Goal: Task Accomplishment & Management: Manage account settings

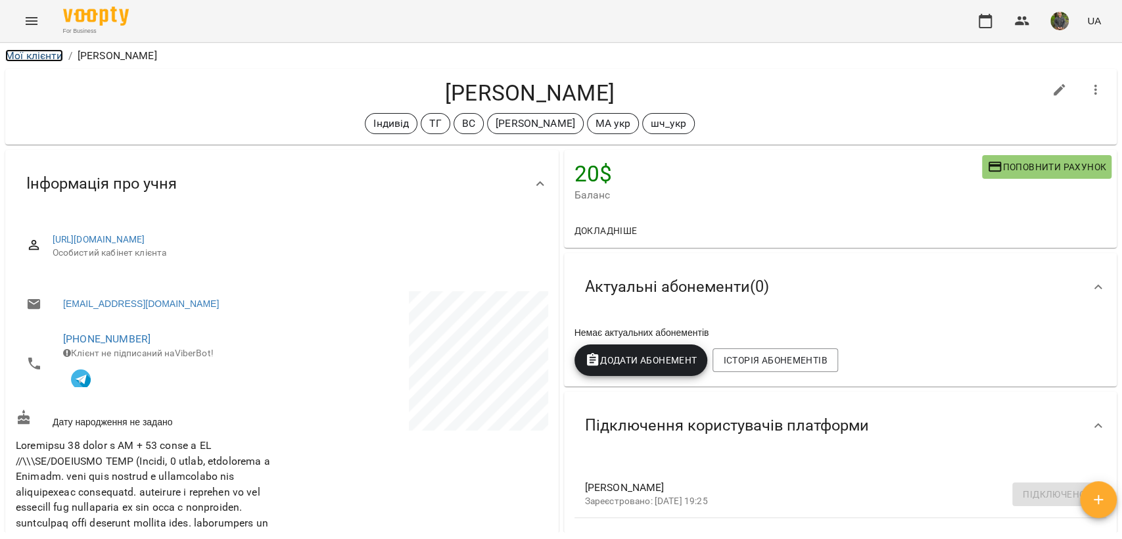
click at [49, 56] on link "Мої клієнти" at bounding box center [34, 55] width 58 height 12
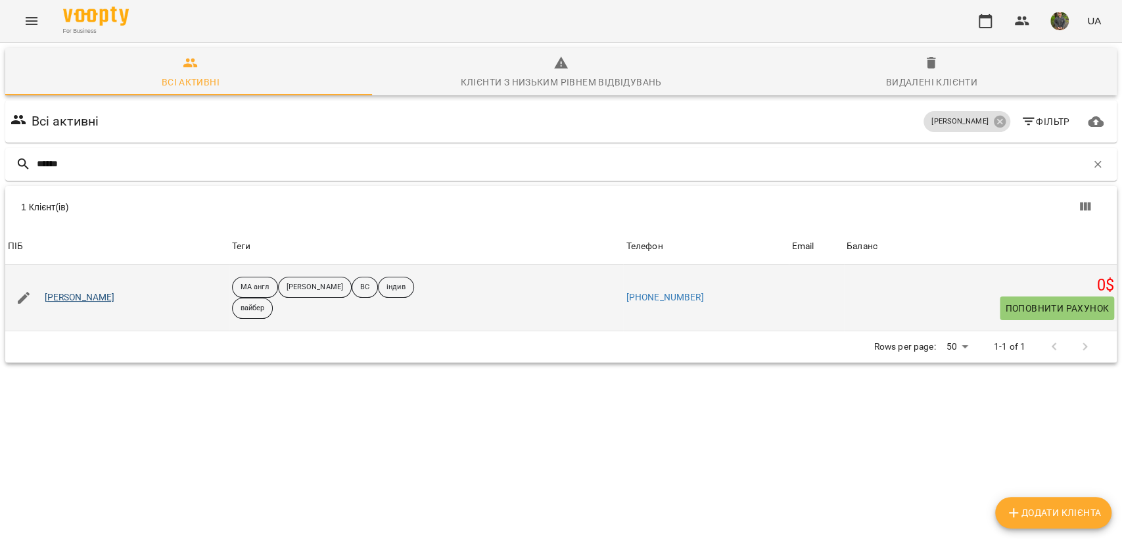
type input "******"
click at [96, 296] on link "[PERSON_NAME]" at bounding box center [80, 297] width 70 height 13
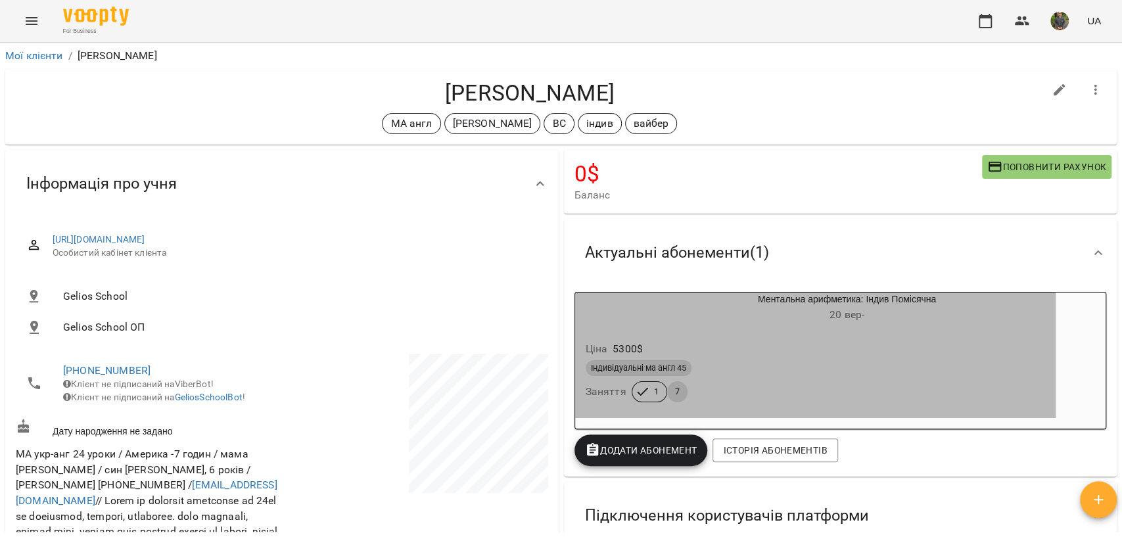
click at [821, 349] on div "Ціна 5300 $" at bounding box center [815, 349] width 465 height 24
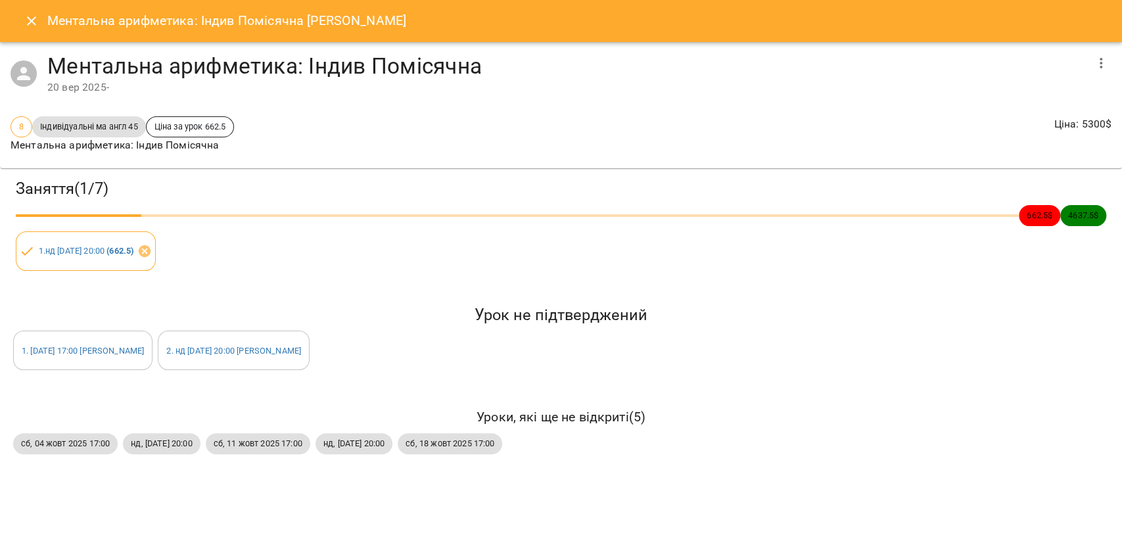
click at [1087, 66] on button "button" at bounding box center [1101, 63] width 32 height 32
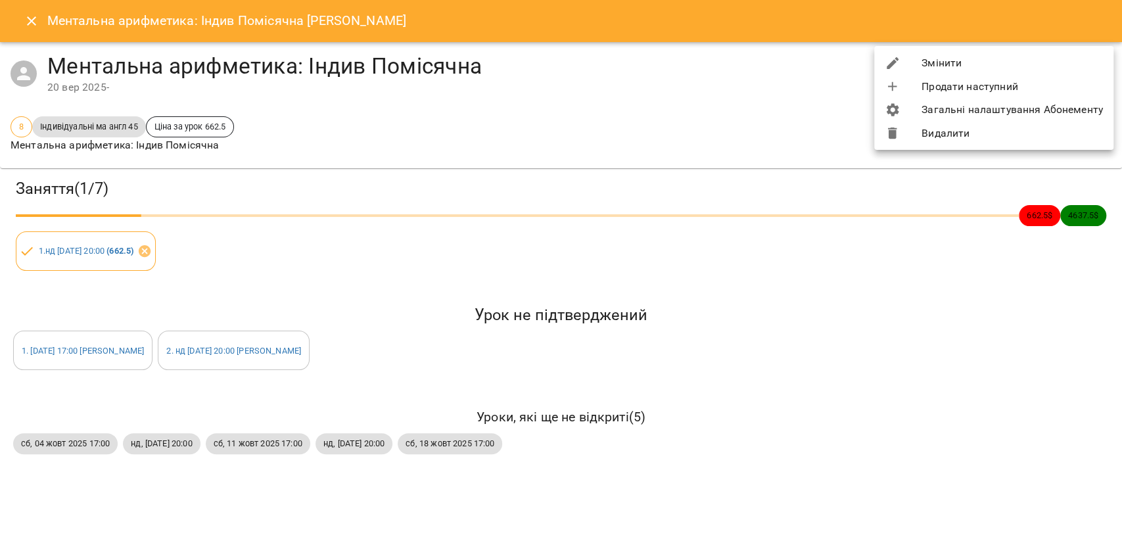
click at [916, 71] on li "Змінити" at bounding box center [993, 63] width 239 height 24
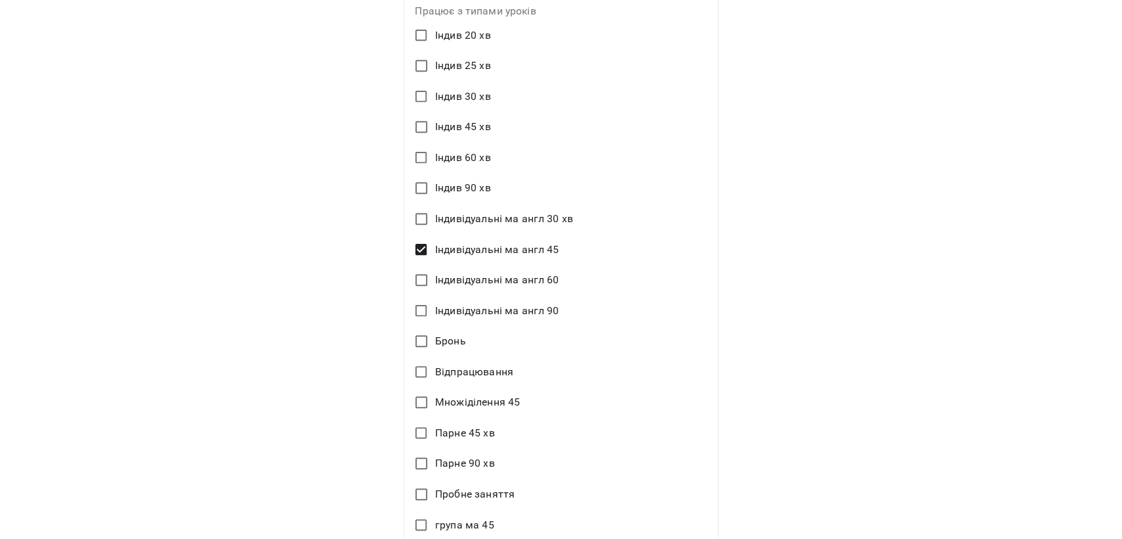
scroll to position [511, 0]
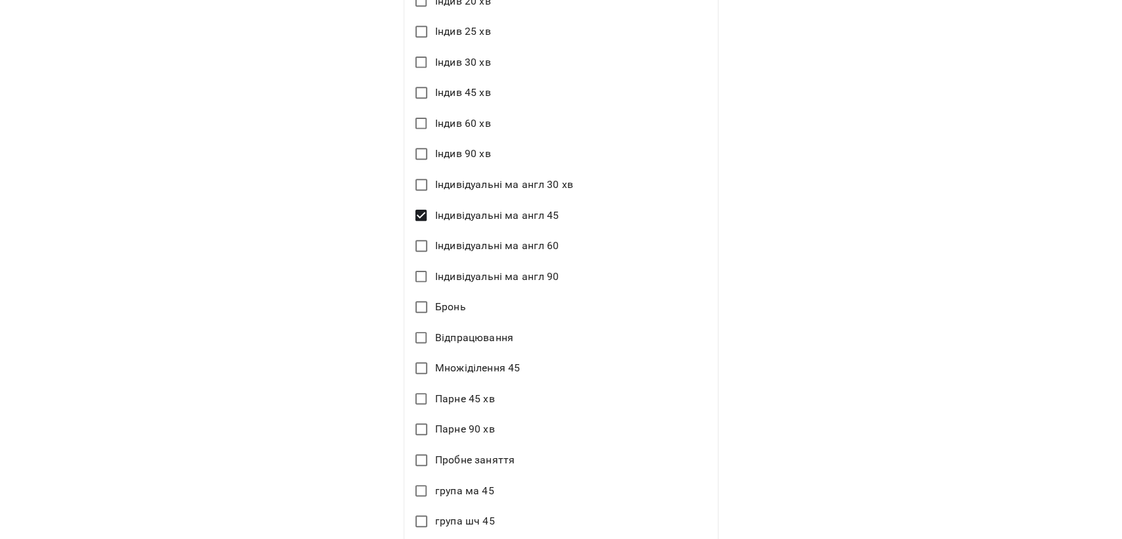
click at [435, 216] on span "Індивідуальні ма англ 45" at bounding box center [497, 216] width 124 height 16
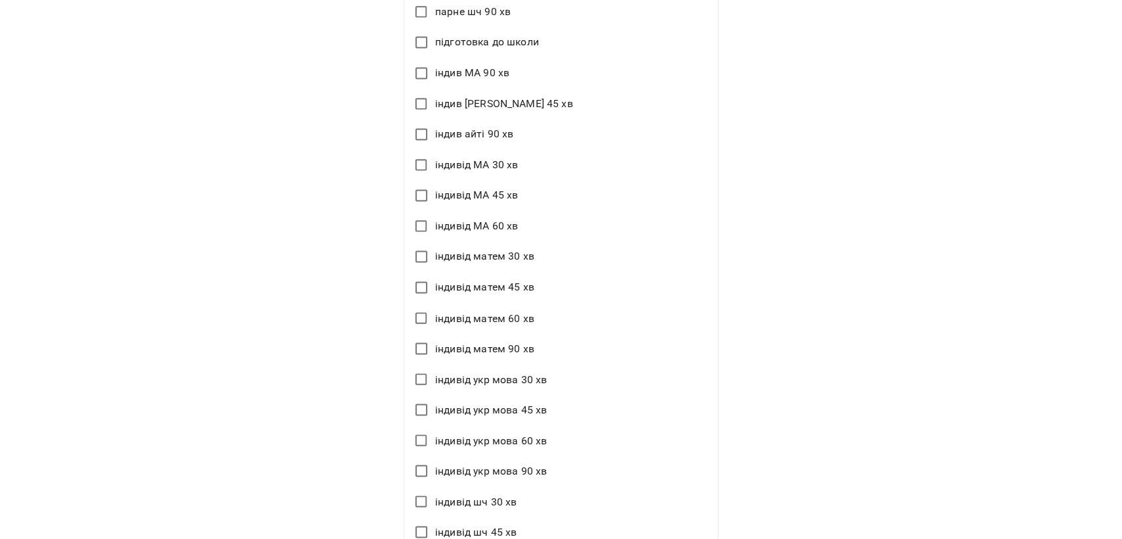
click at [489, 194] on span "індивід МА 45 хв" at bounding box center [476, 195] width 83 height 16
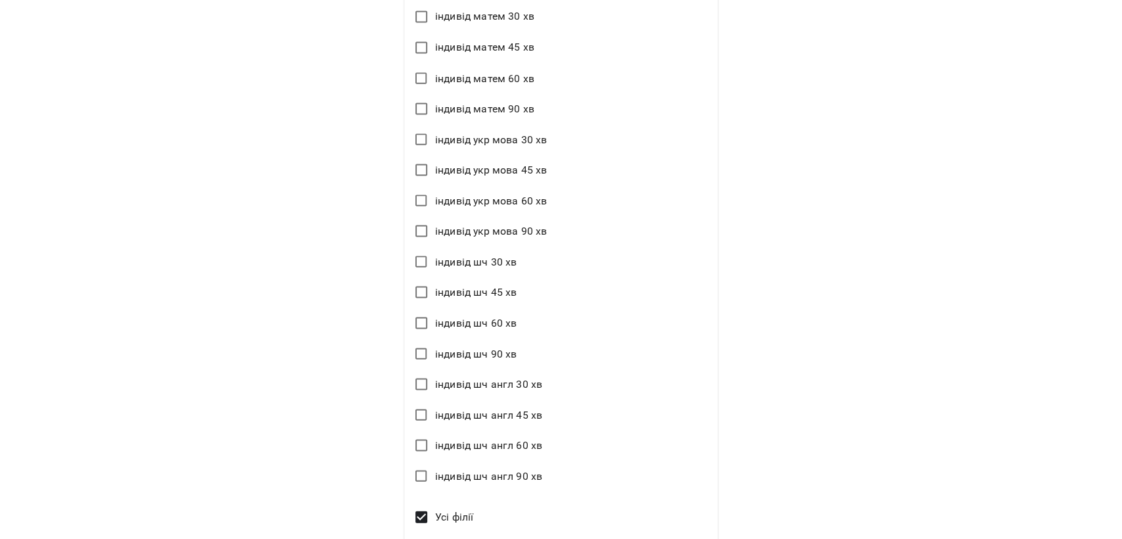
scroll to position [1734, 0]
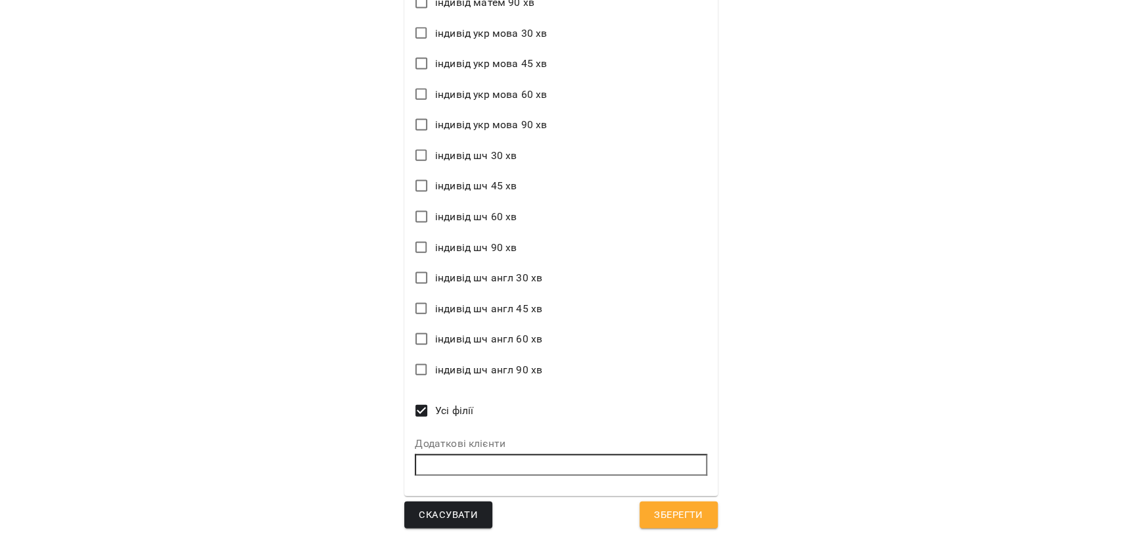
click at [677, 519] on span "Зберегти" at bounding box center [678, 515] width 49 height 17
click at [677, 513] on span "Зберегти" at bounding box center [678, 515] width 49 height 17
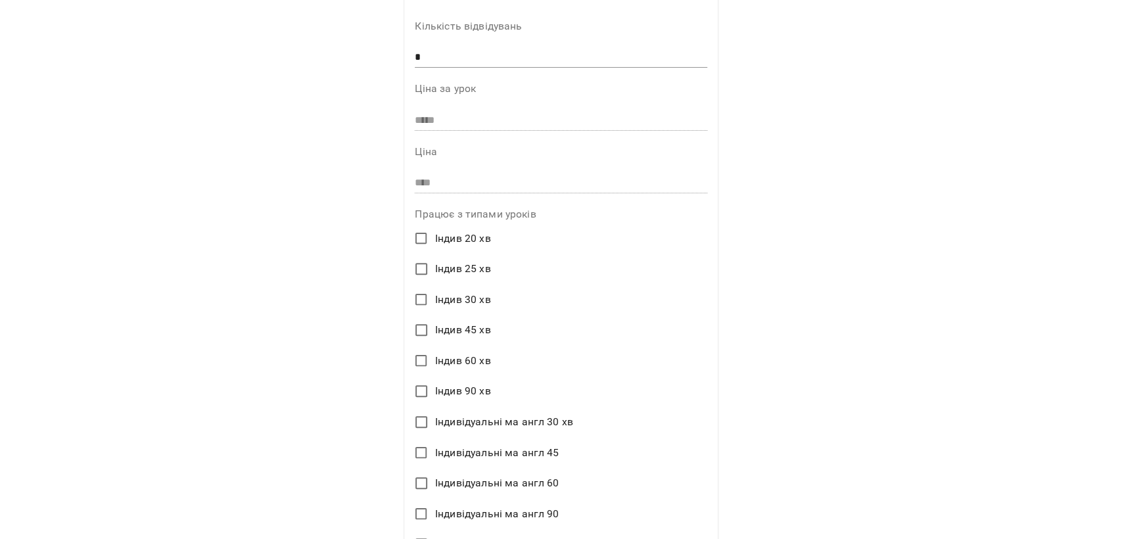
scroll to position [0, 0]
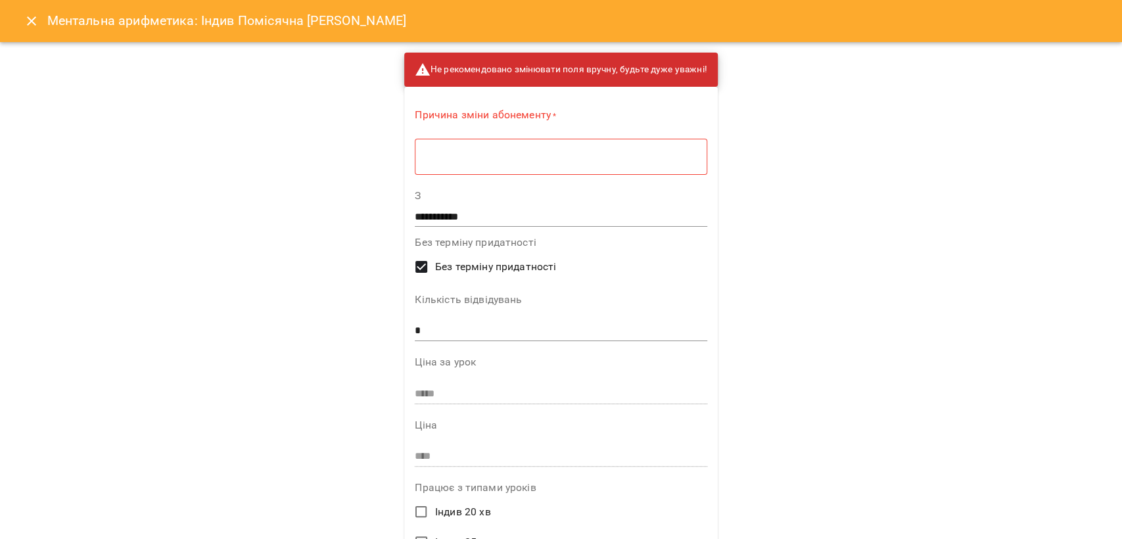
click at [592, 168] on div "* ​" at bounding box center [561, 156] width 292 height 37
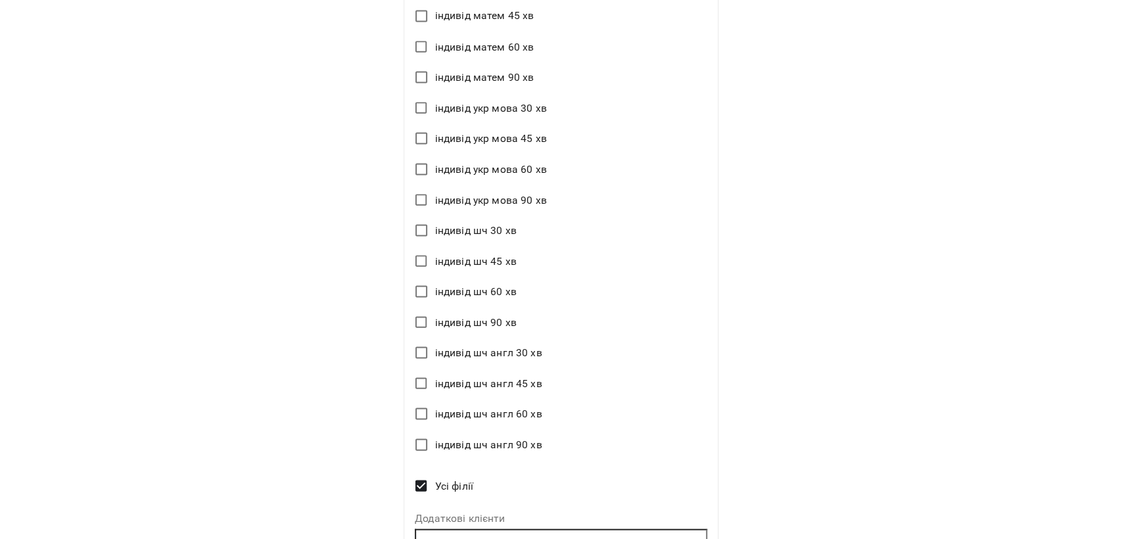
scroll to position [1730, 0]
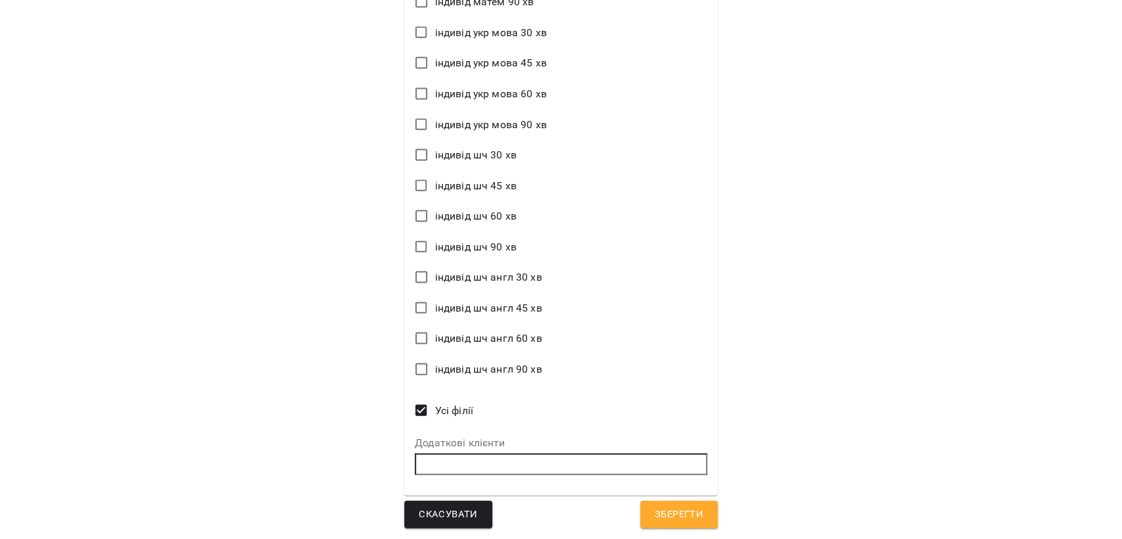
type textarea "*"
click at [670, 524] on button "Зберегти" at bounding box center [679, 515] width 78 height 28
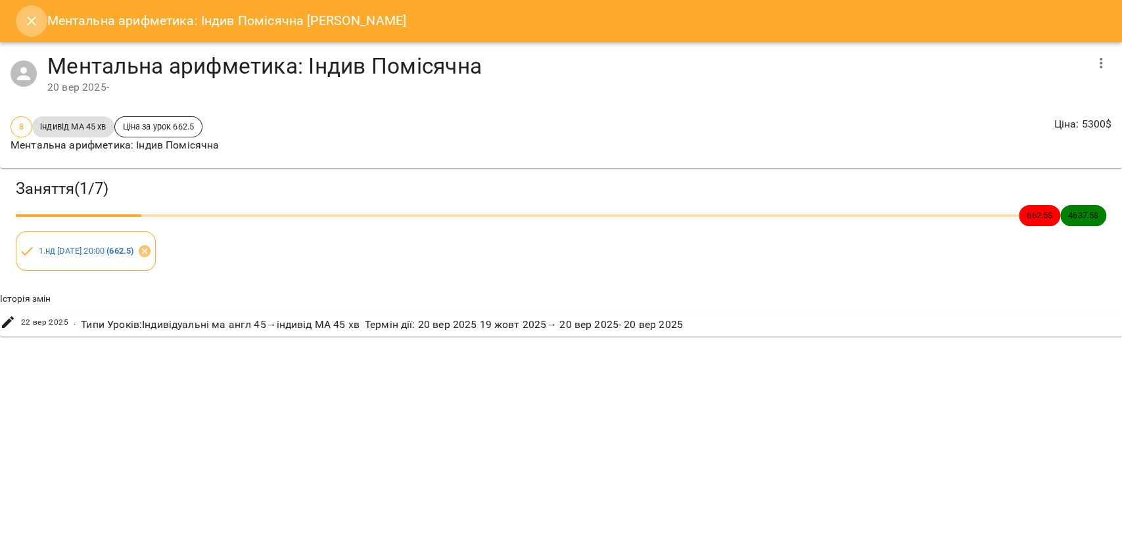
click at [32, 18] on icon "Close" at bounding box center [32, 21] width 16 height 16
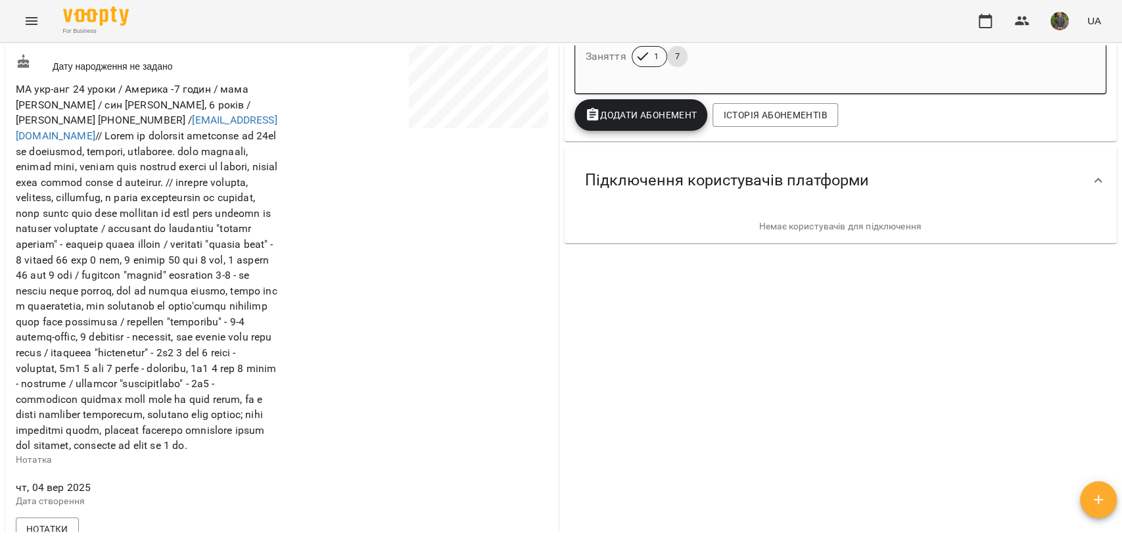
scroll to position [730, 0]
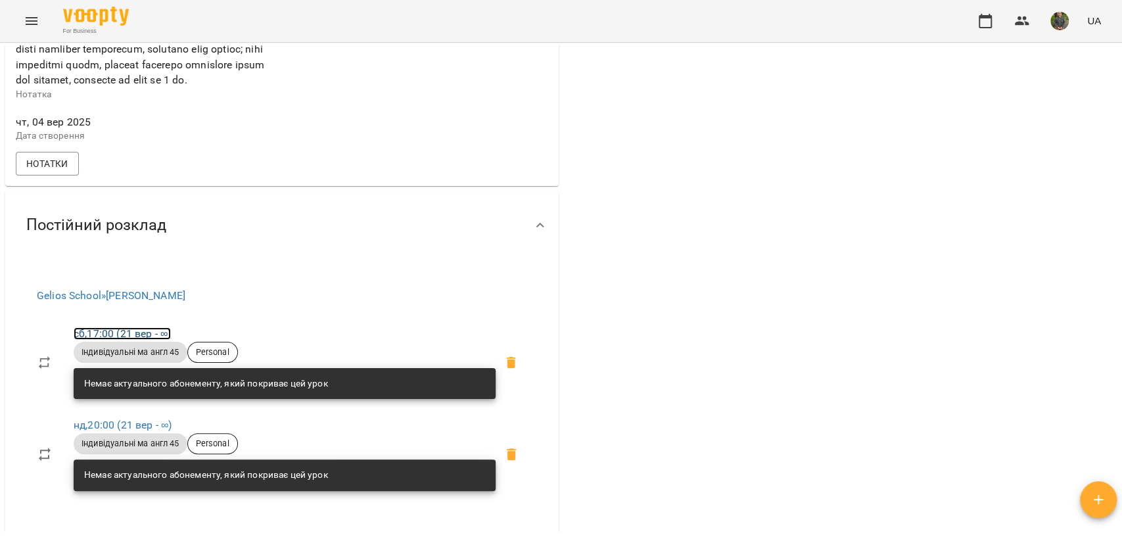
click at [166, 340] on link "сб , 17:00 ([DATE] - ∞)" at bounding box center [122, 333] width 97 height 12
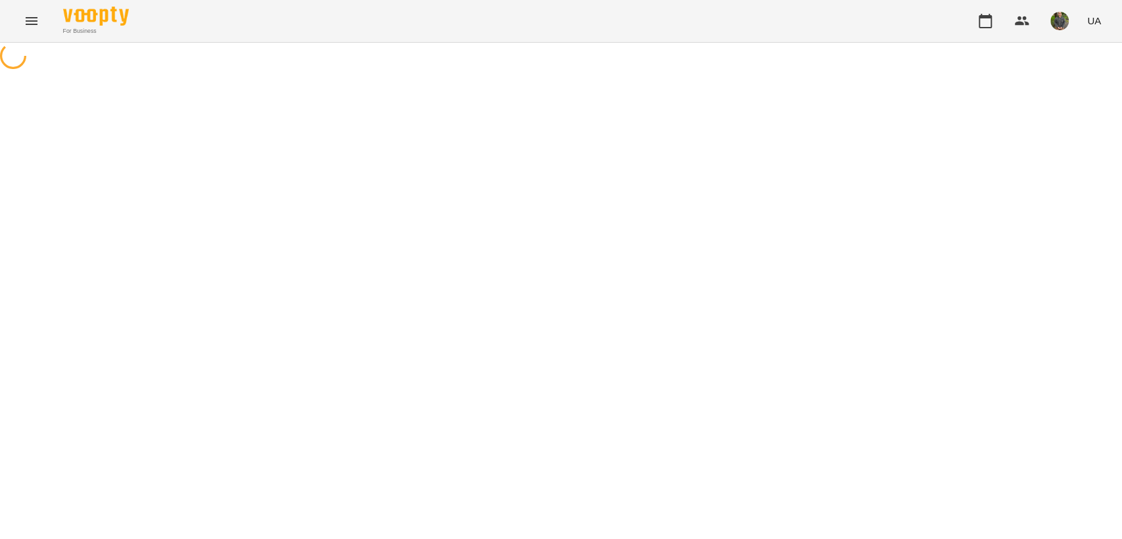
select select "*"
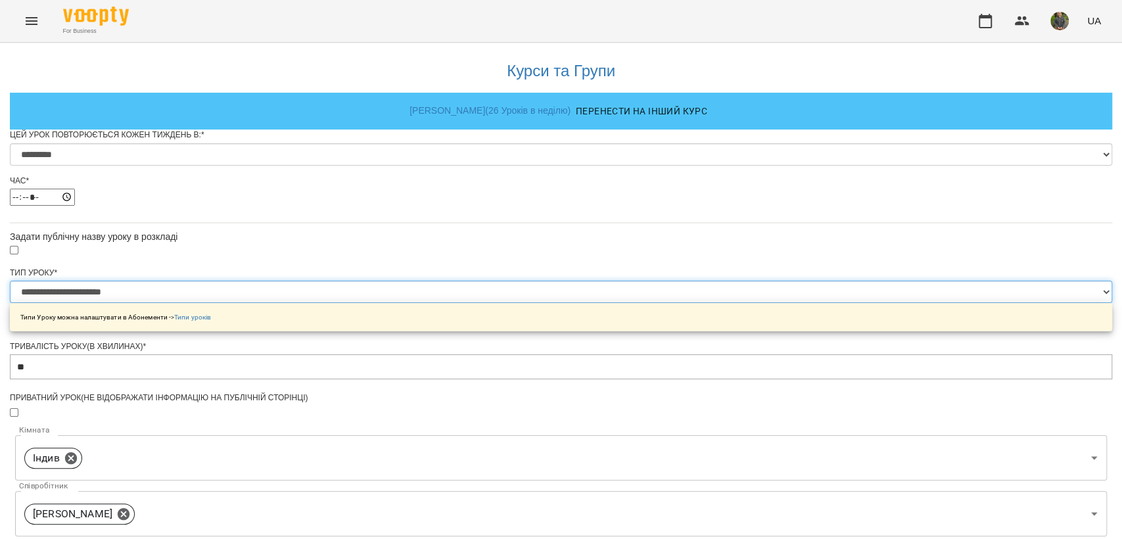
click at [473, 303] on select "**********" at bounding box center [561, 292] width 1102 height 22
select select "**********"
click at [397, 303] on select "**********" at bounding box center [561, 292] width 1102 height 22
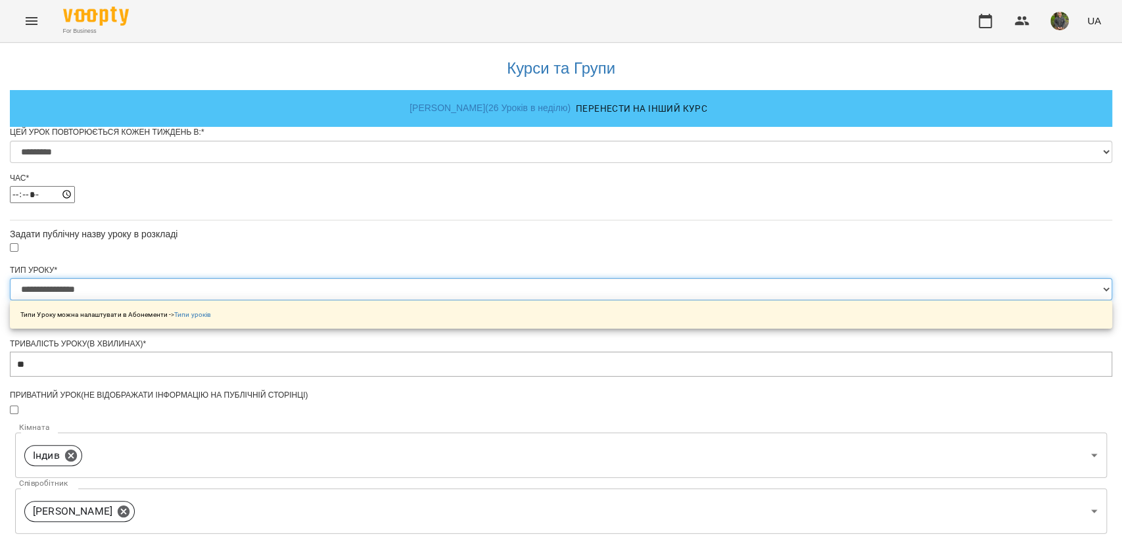
scroll to position [531, 0]
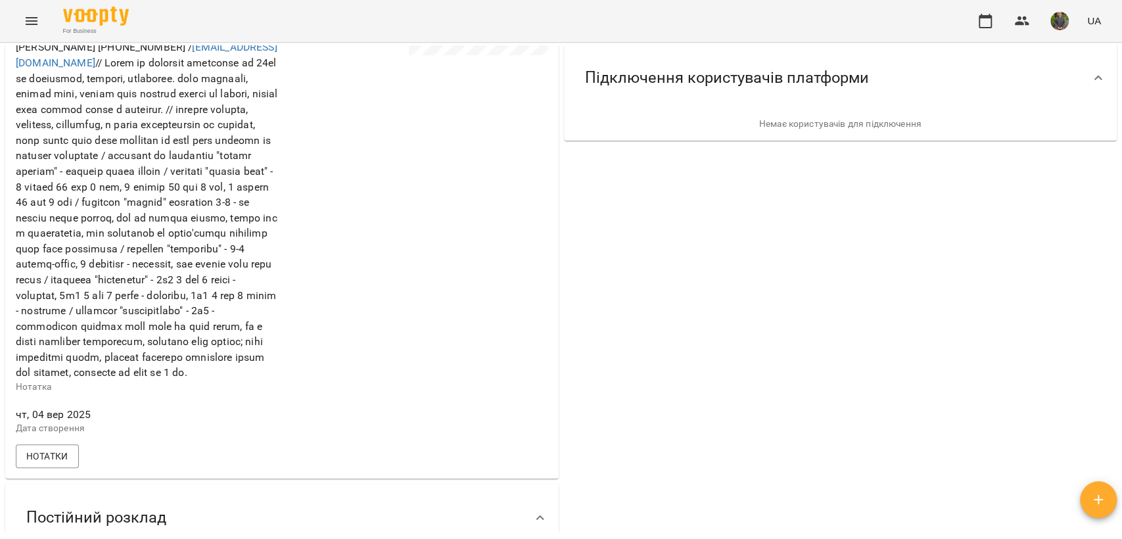
scroll to position [876, 0]
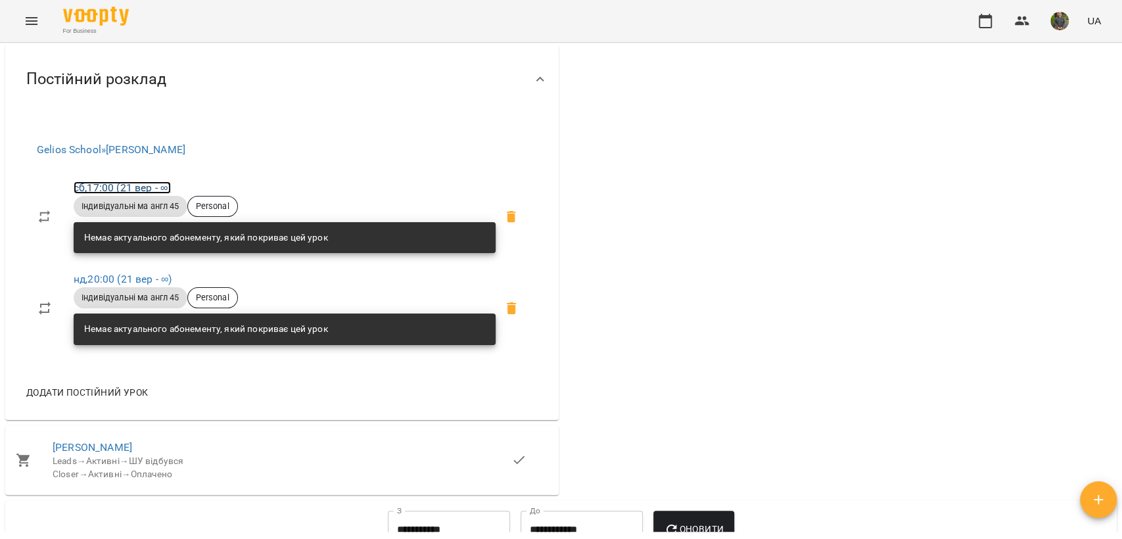
click at [131, 194] on link "сб , 17:00 ([DATE] - ∞)" at bounding box center [122, 187] width 97 height 12
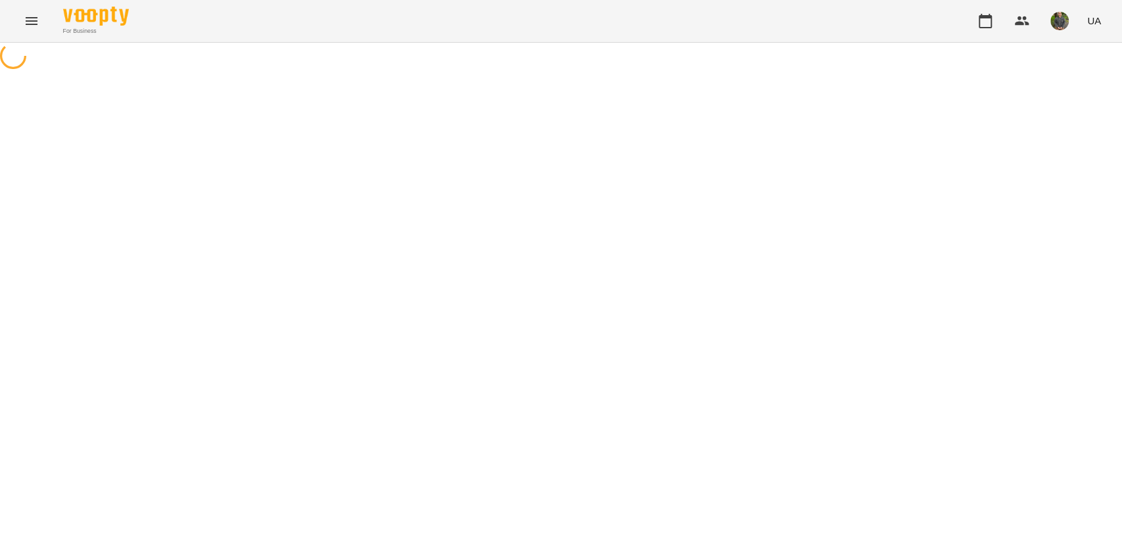
select select "*"
select select "**********"
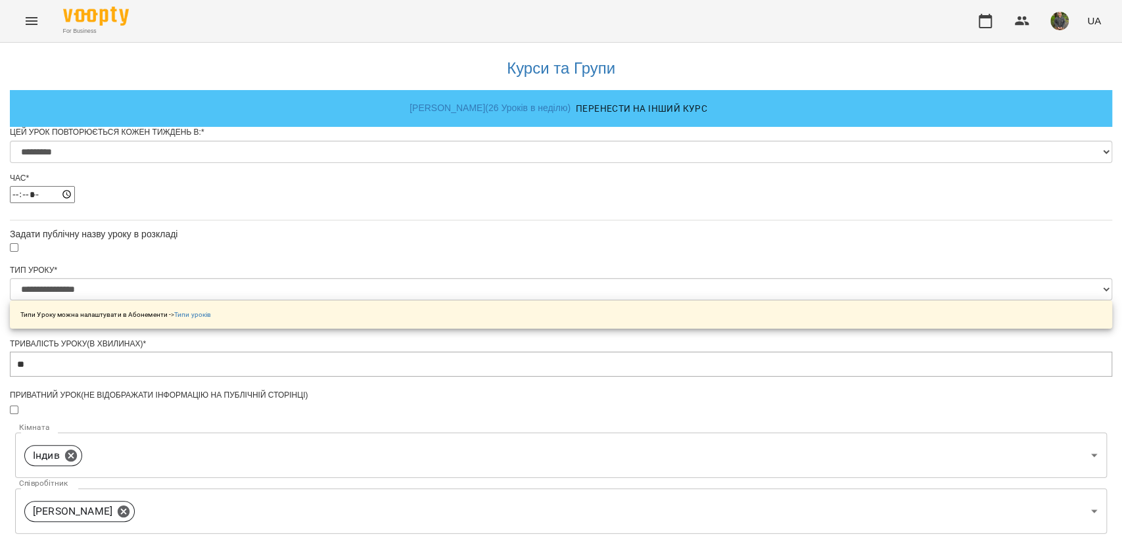
scroll to position [531, 0]
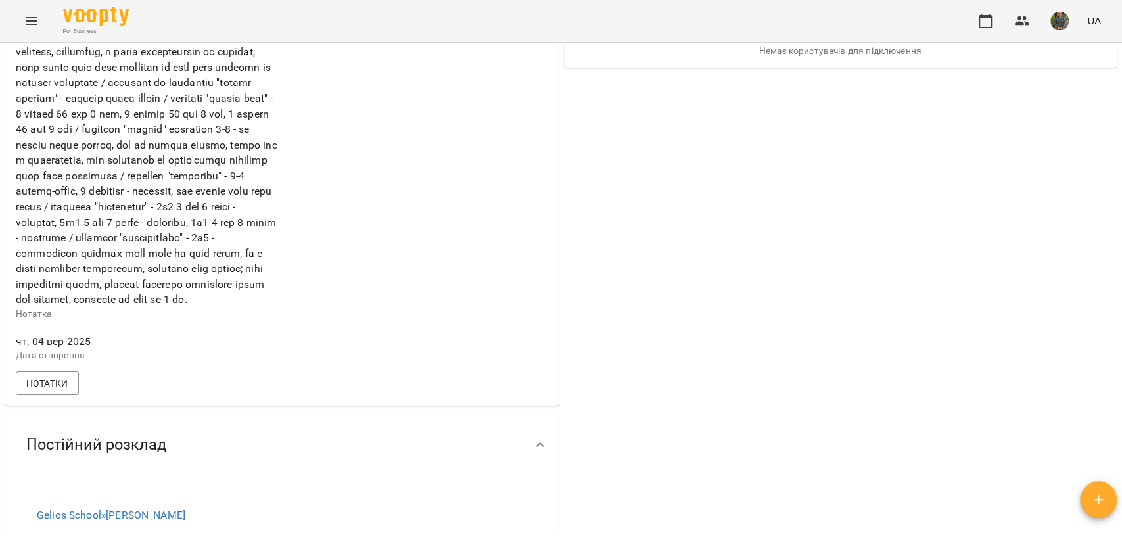
scroll to position [807, 0]
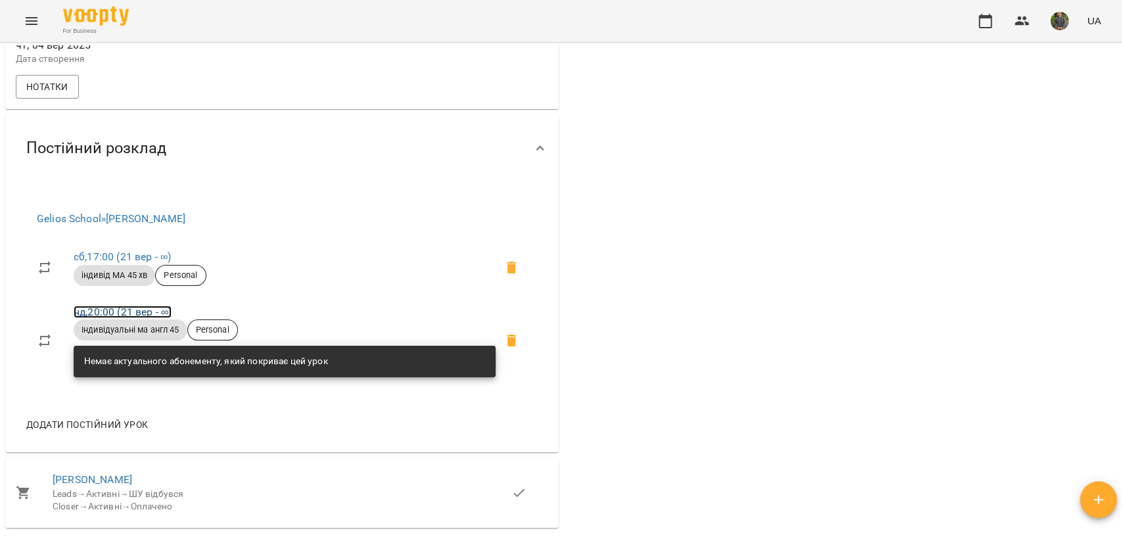
click at [166, 318] on link "нд , 20:00 ([DATE] - ∞)" at bounding box center [123, 312] width 98 height 12
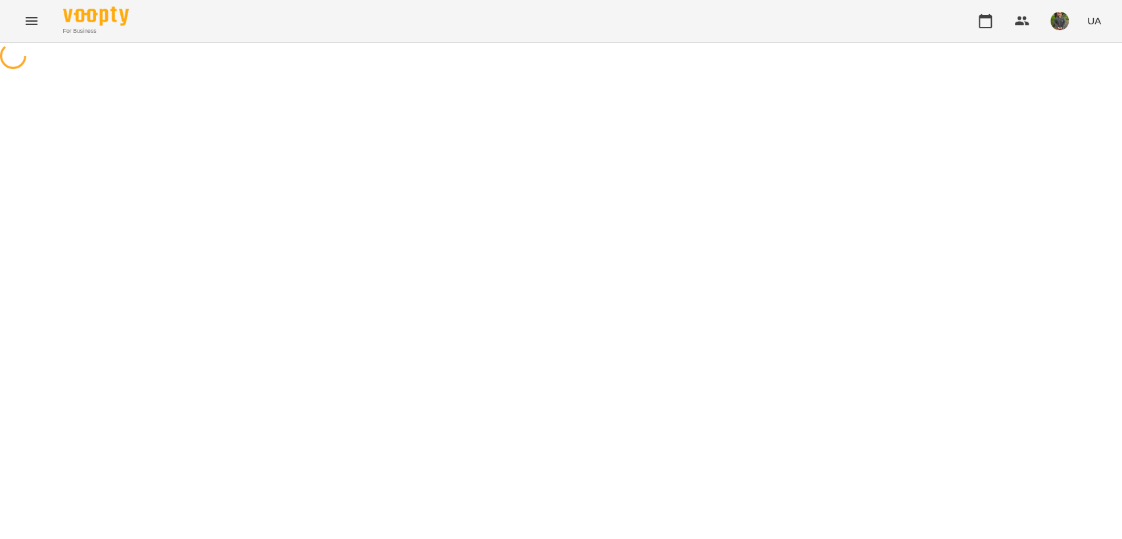
select select "*"
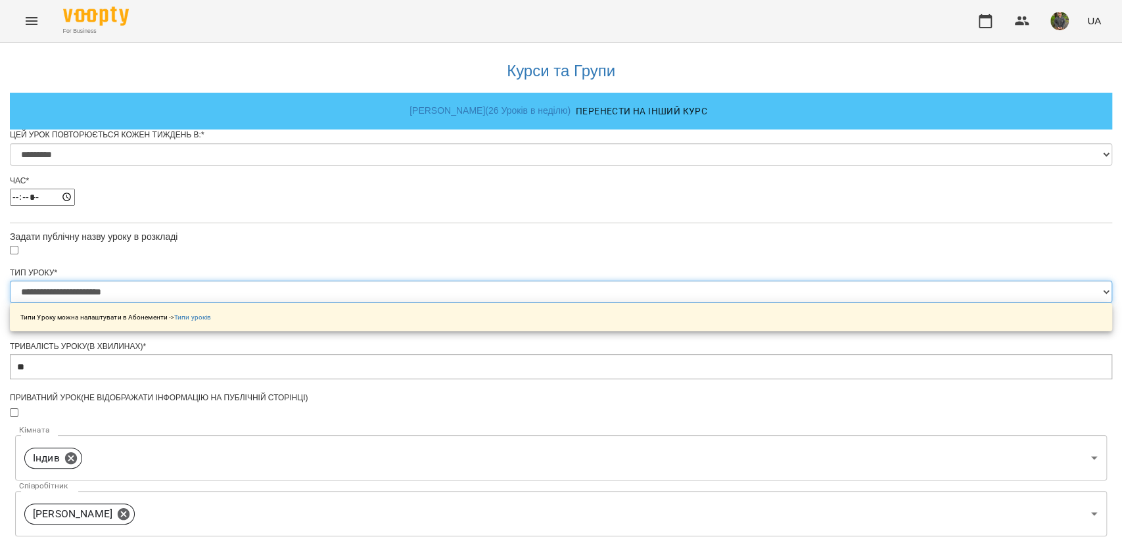
click at [553, 303] on select "**********" at bounding box center [561, 292] width 1102 height 22
select select "**********"
click at [397, 303] on select "**********" at bounding box center [561, 292] width 1102 height 22
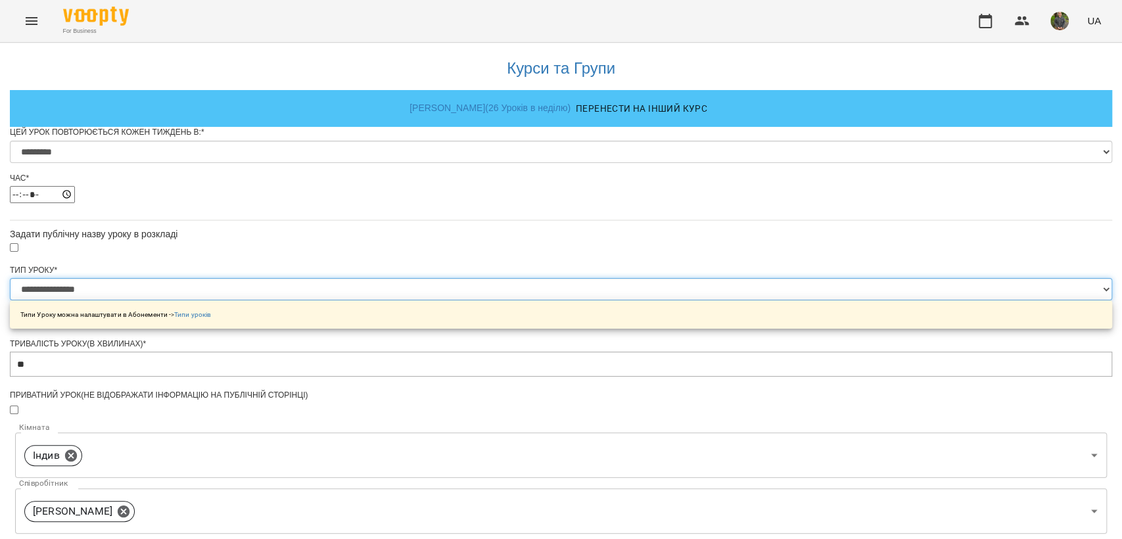
scroll to position [511, 0]
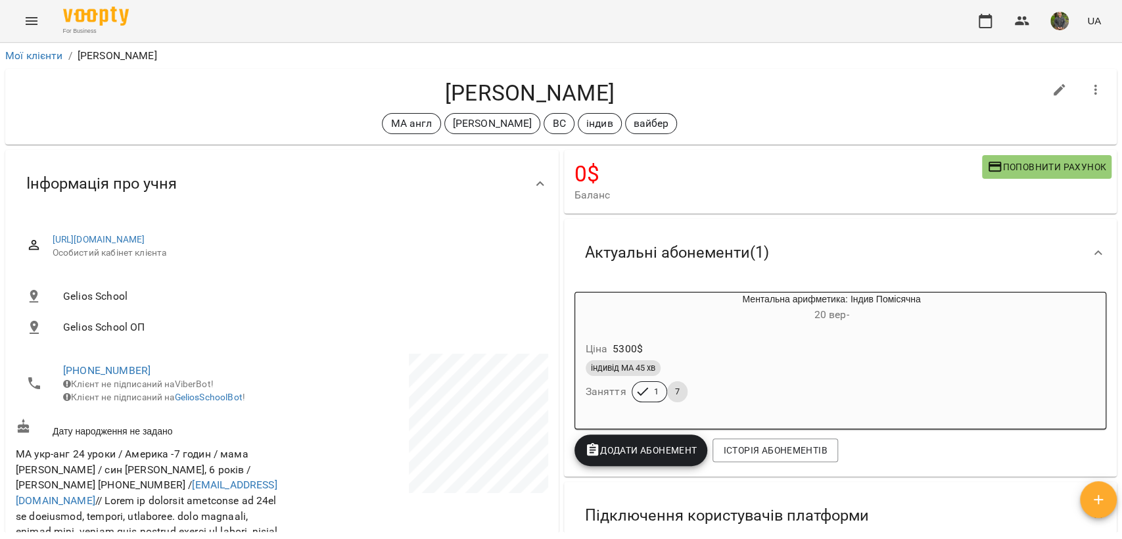
click at [33, 61] on li "Мої клієнти" at bounding box center [34, 56] width 58 height 16
click at [32, 59] on li "Мої клієнти" at bounding box center [34, 56] width 58 height 16
click at [32, 59] on link "Мої клієнти" at bounding box center [34, 55] width 58 height 12
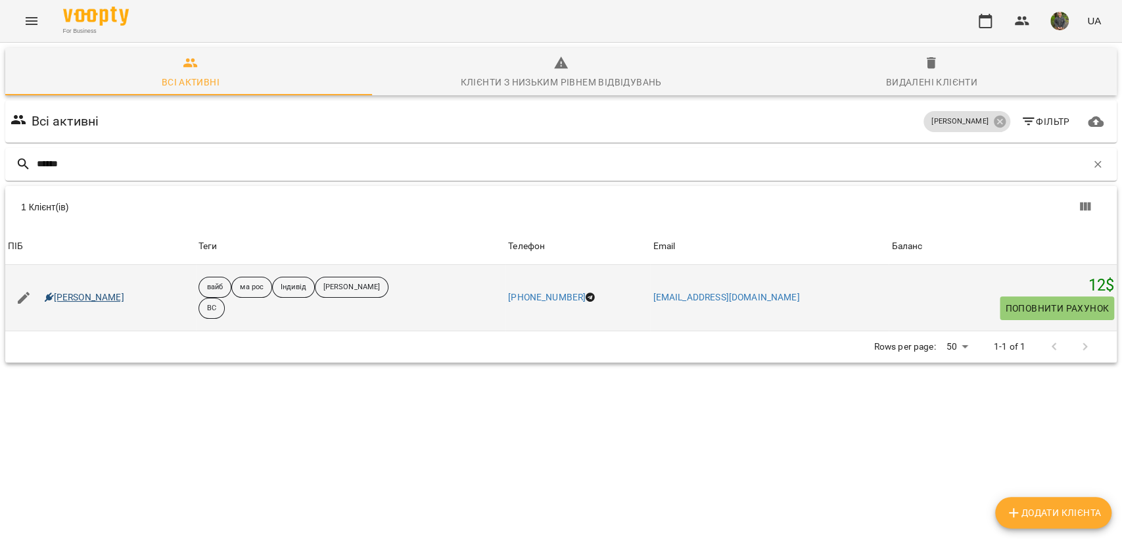
type input "******"
click at [68, 297] on link "[PERSON_NAME]" at bounding box center [85, 297] width 80 height 13
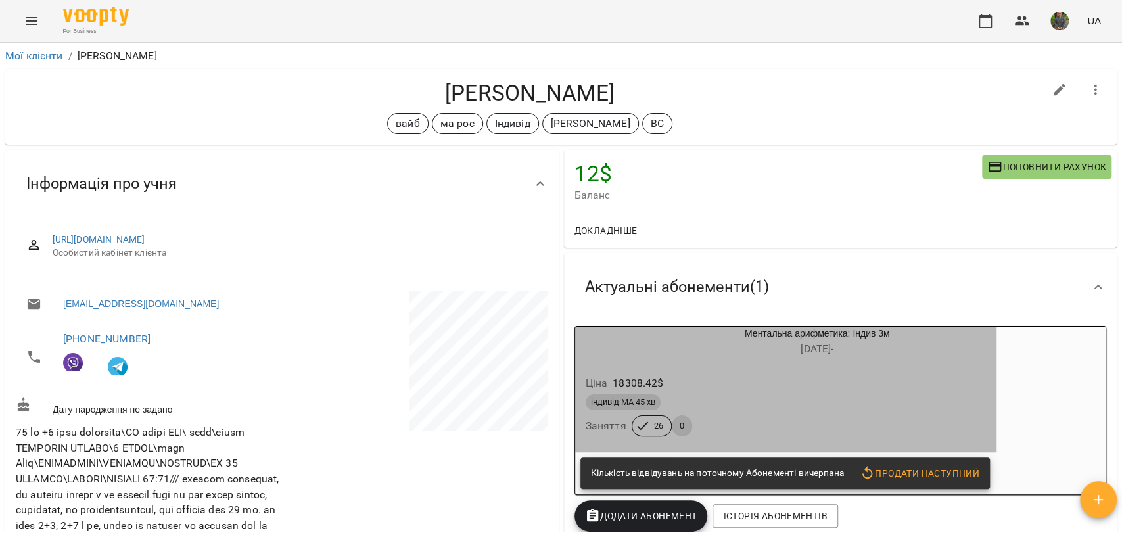
click at [636, 396] on div "індивід МА 45 хв" at bounding box center [623, 402] width 75 height 16
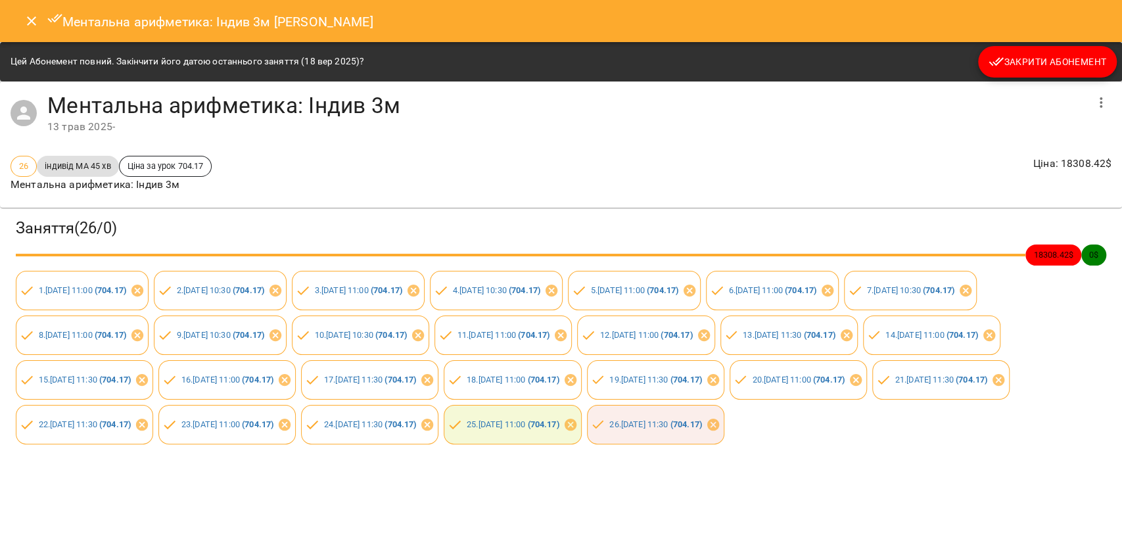
click at [1010, 66] on span "Закрити Абонемент" at bounding box center [1048, 62] width 118 height 16
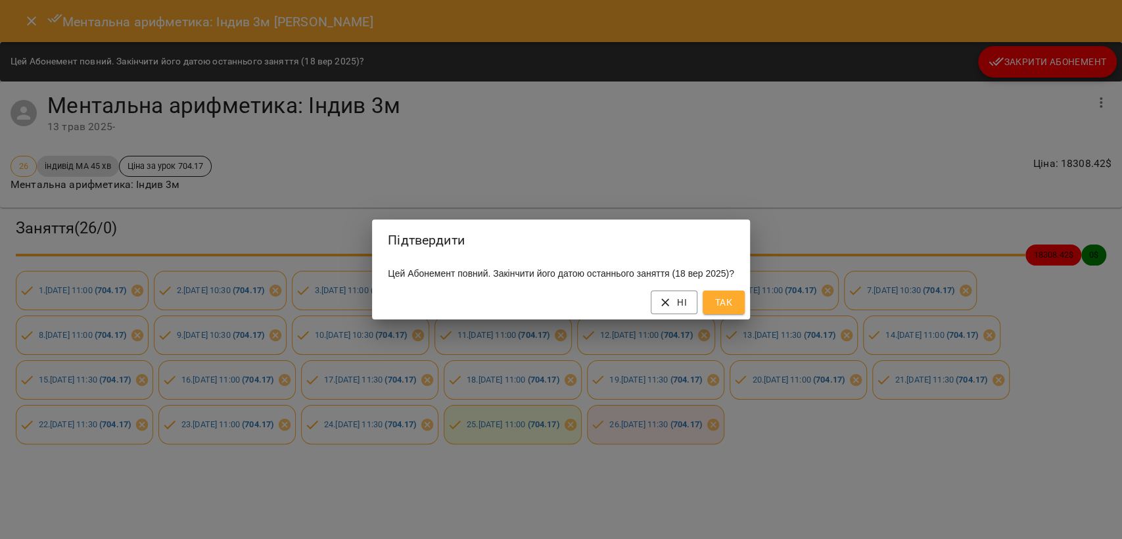
drag, startPoint x: 730, startPoint y: 324, endPoint x: 726, endPoint y: 312, distance: 12.7
click at [726, 317] on div "Ні Так" at bounding box center [561, 302] width 378 height 34
click at [726, 310] on span "Так" at bounding box center [723, 302] width 21 height 16
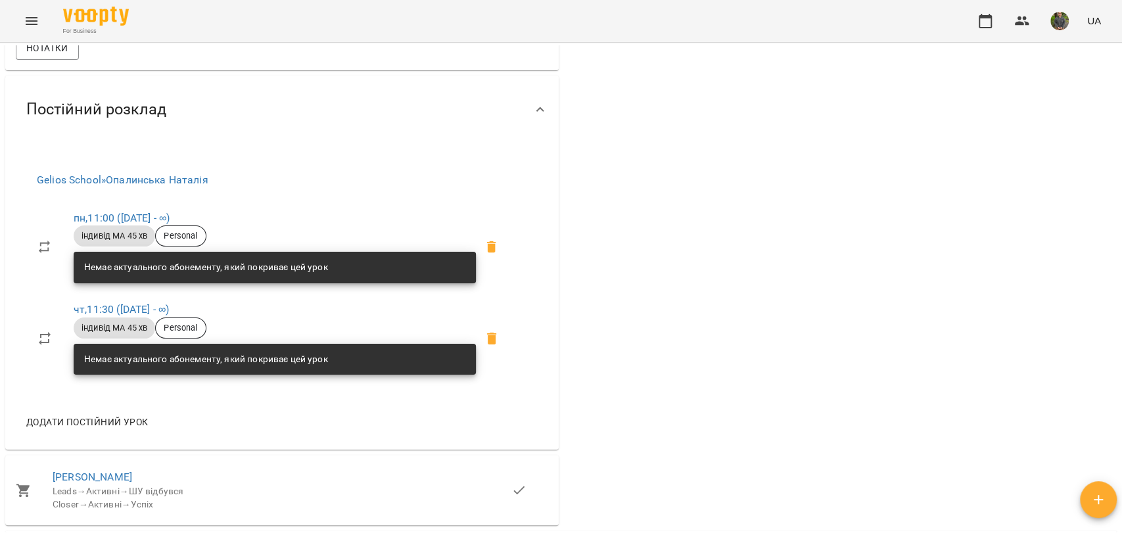
scroll to position [876, 0]
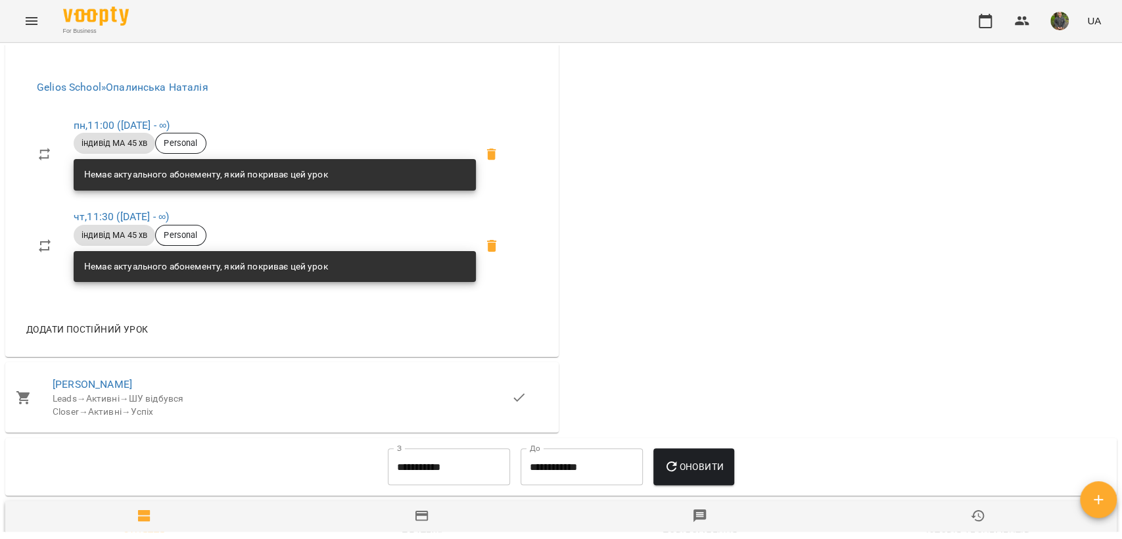
click at [479, 185] on div "Немає актуального абонементу, який покриває цей урок" at bounding box center [275, 174] width 408 height 37
click at [481, 170] on span at bounding box center [492, 155] width 32 height 32
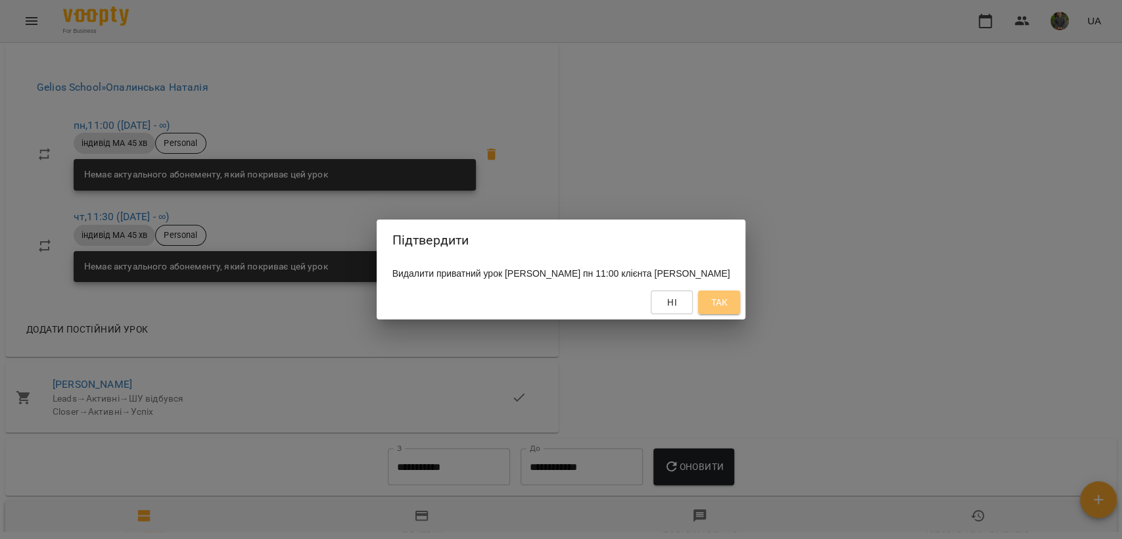
click at [711, 312] on button "Так" at bounding box center [719, 303] width 42 height 24
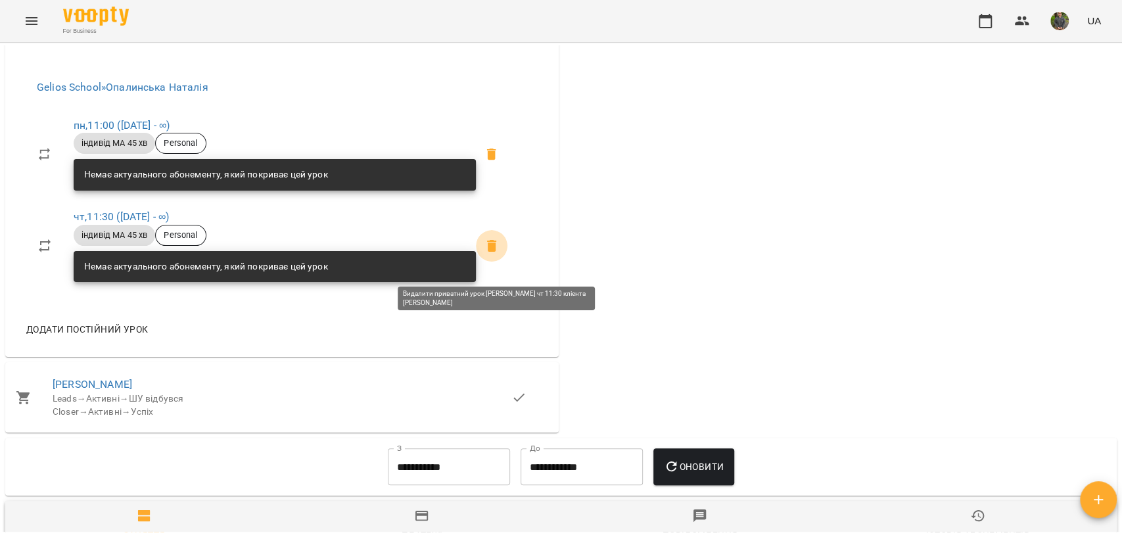
click at [488, 254] on icon at bounding box center [492, 246] width 16 height 16
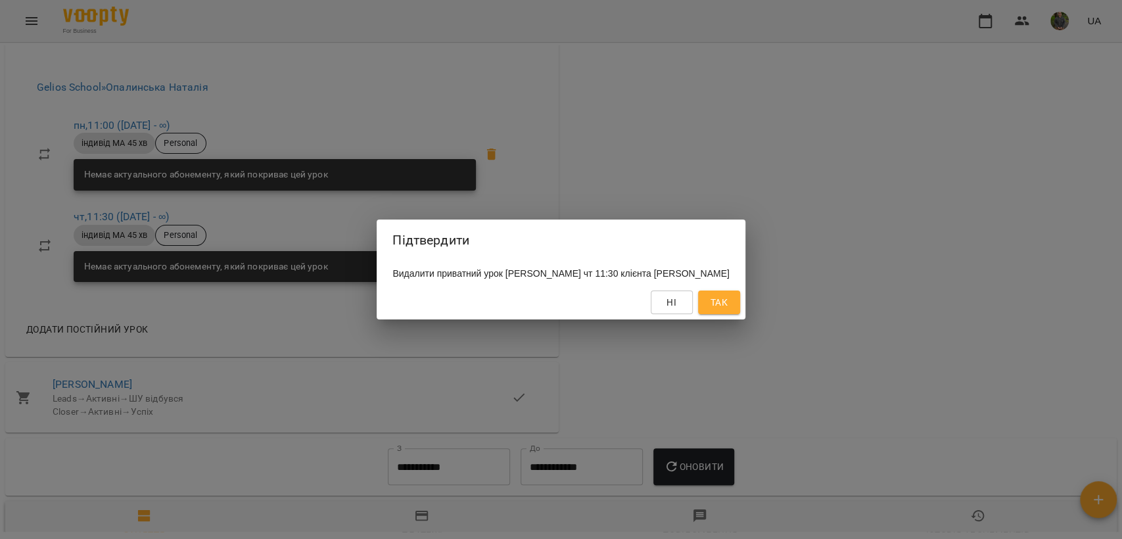
click at [740, 314] on button "Так" at bounding box center [719, 303] width 42 height 24
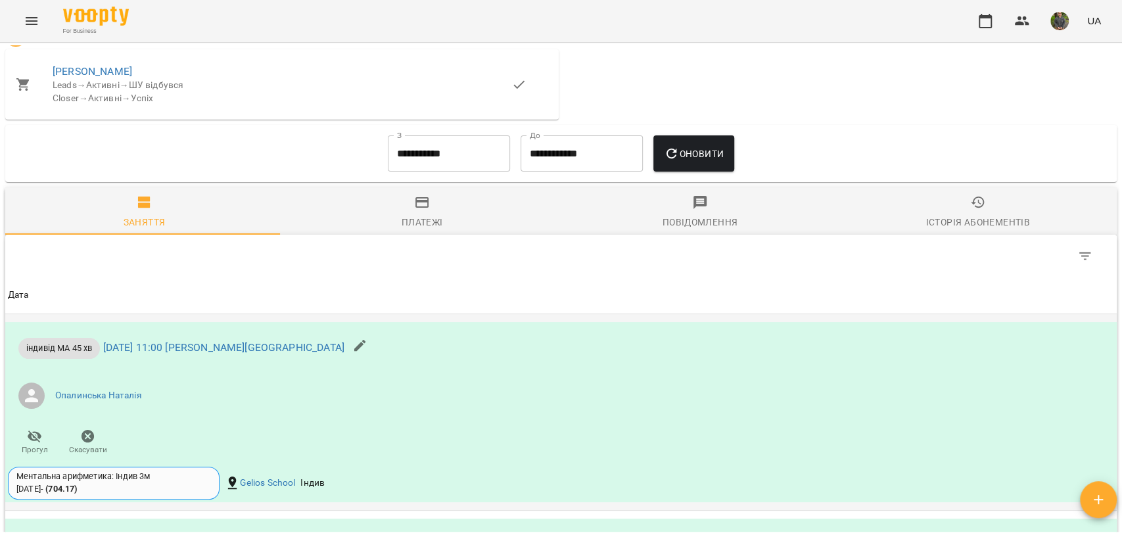
scroll to position [657, 0]
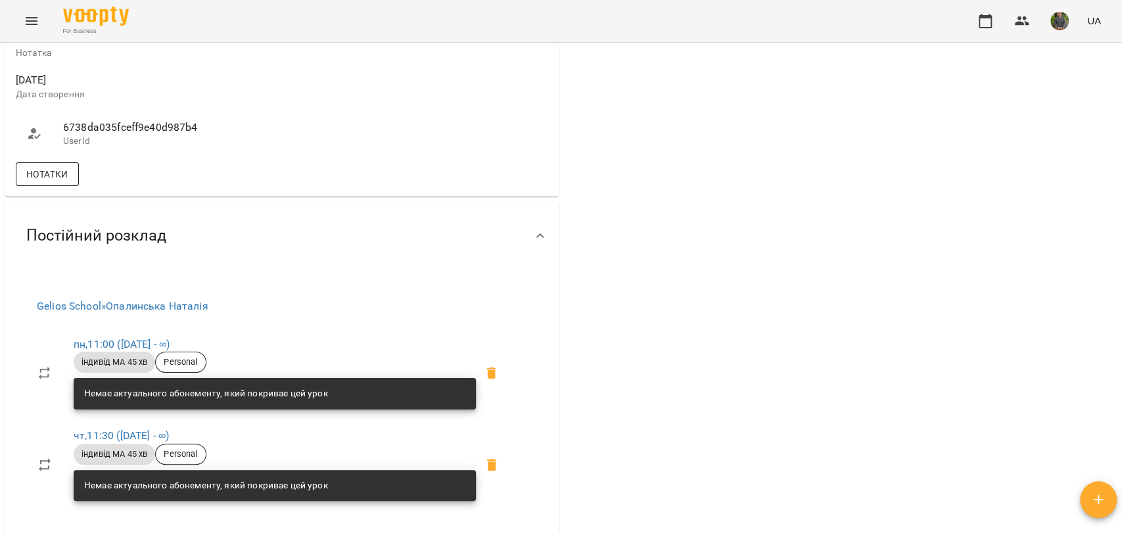
click at [45, 182] on span "Нотатки" at bounding box center [47, 174] width 42 height 16
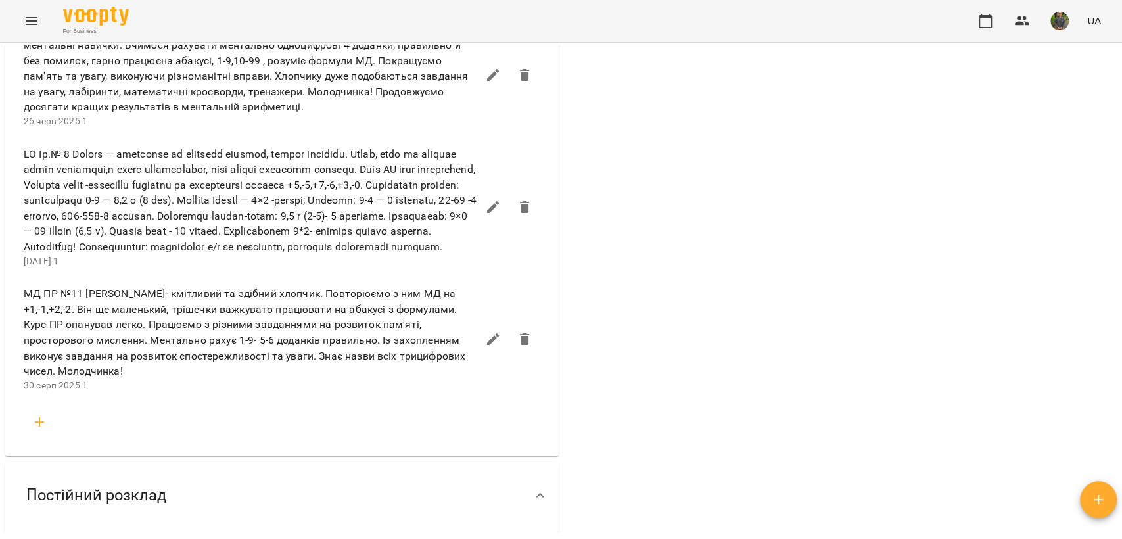
scroll to position [1680, 0]
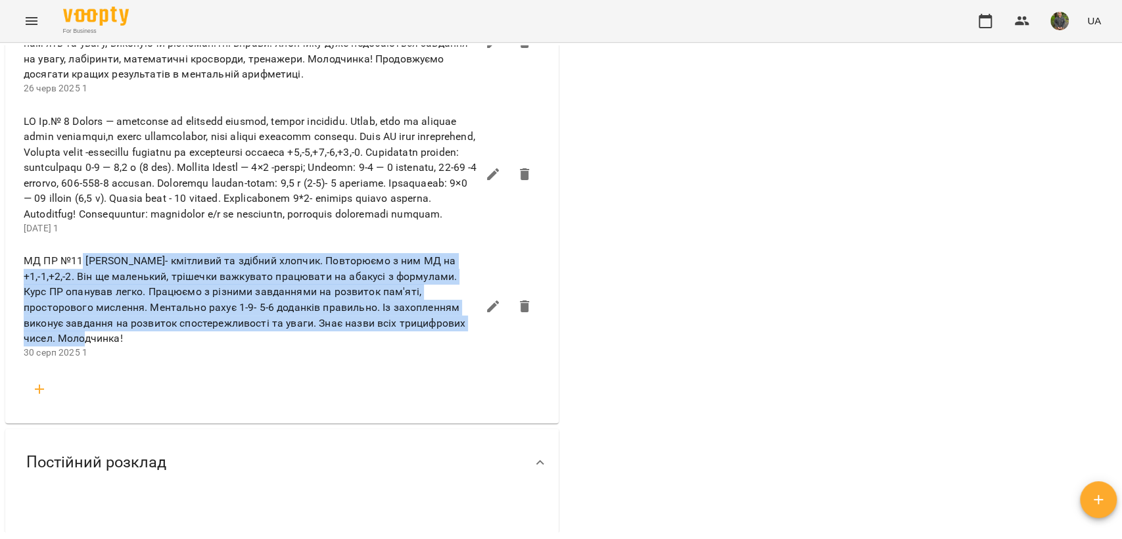
drag, startPoint x: 83, startPoint y: 291, endPoint x: 112, endPoint y: 365, distance: 79.3
click at [112, 346] on span "МД ПР №11 [PERSON_NAME]- кмітливий та здібний хлопчик. Повторюємо з ним МД на +…" at bounding box center [251, 299] width 454 height 93
copy span "[PERSON_NAME]- кмітливий та здібний хлопчик. Повторюємо з ним МД на +1,-1,+2,-2…"
